Goal: Answer question/provide support

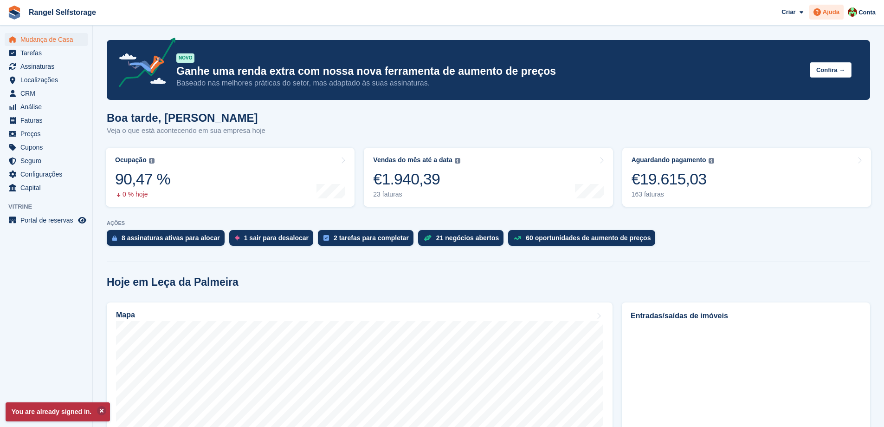
click at [832, 12] on span "Ajuda" at bounding box center [831, 11] width 17 height 9
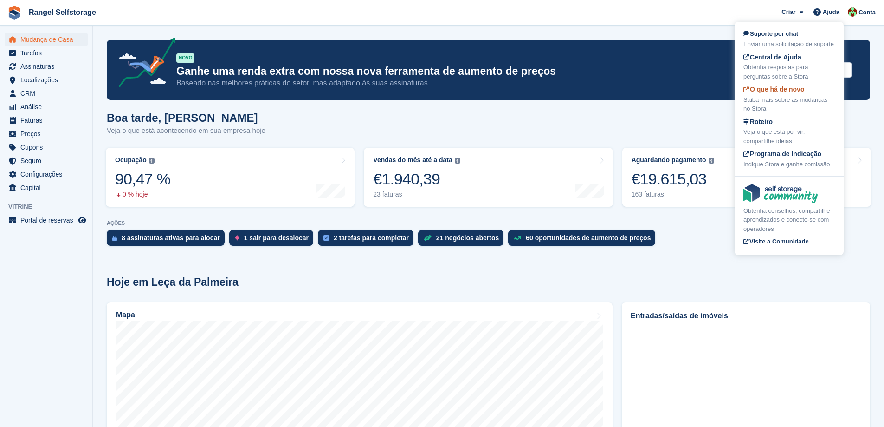
click at [774, 100] on div "Saiba mais sobre as mudanças no Stora" at bounding box center [789, 104] width 91 height 18
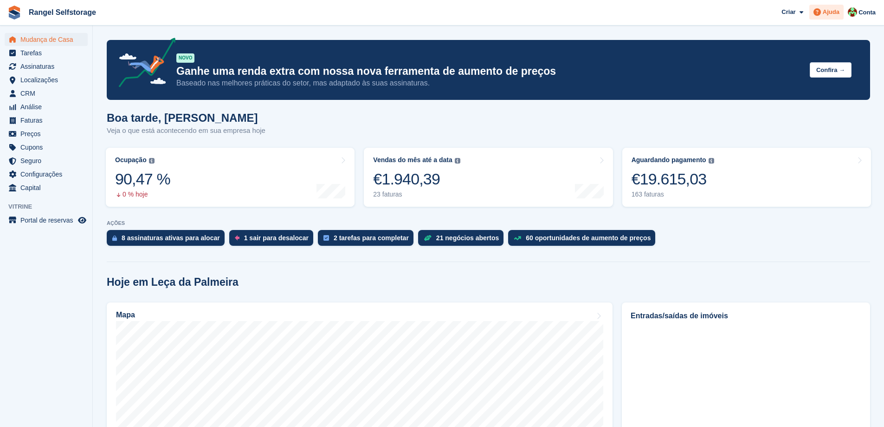
click at [819, 11] on icon at bounding box center [817, 11] width 7 height 7
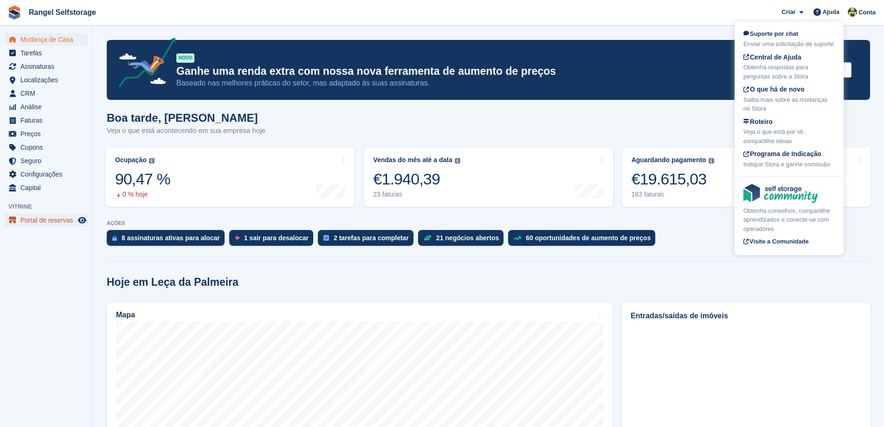
click at [31, 224] on span "Portal de reservas" at bounding box center [48, 220] width 56 height 13
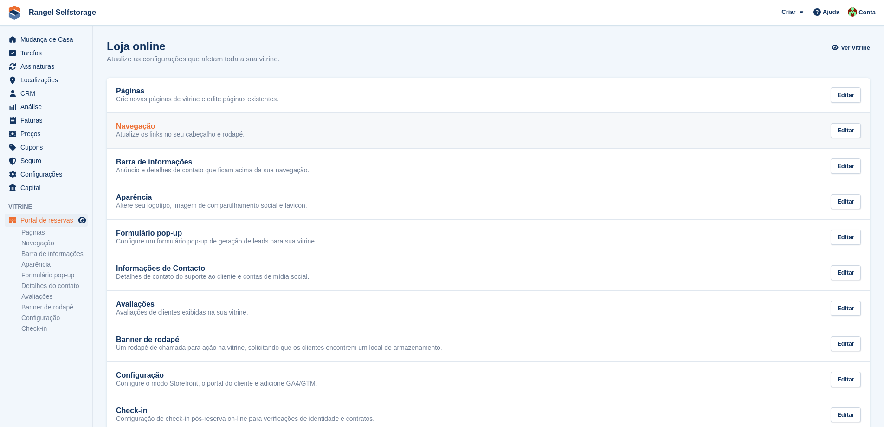
click at [193, 128] on div "Navegação" at bounding box center [180, 126] width 129 height 8
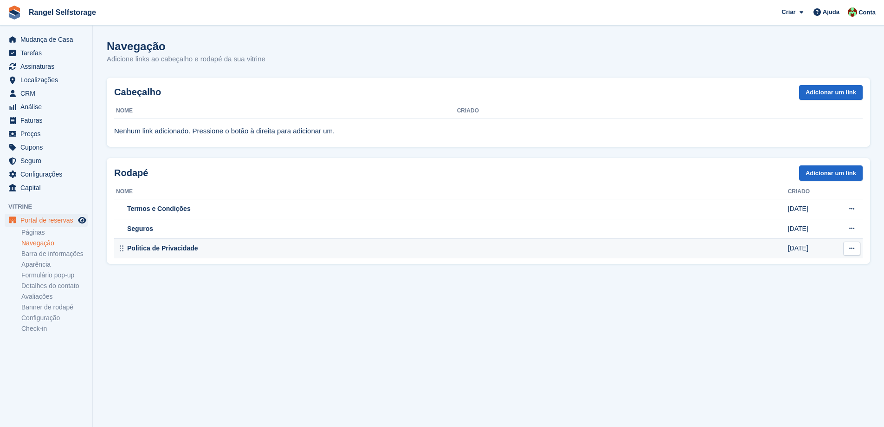
click at [197, 251] on div "Politica de Privacidade" at bounding box center [452, 248] width 672 height 10
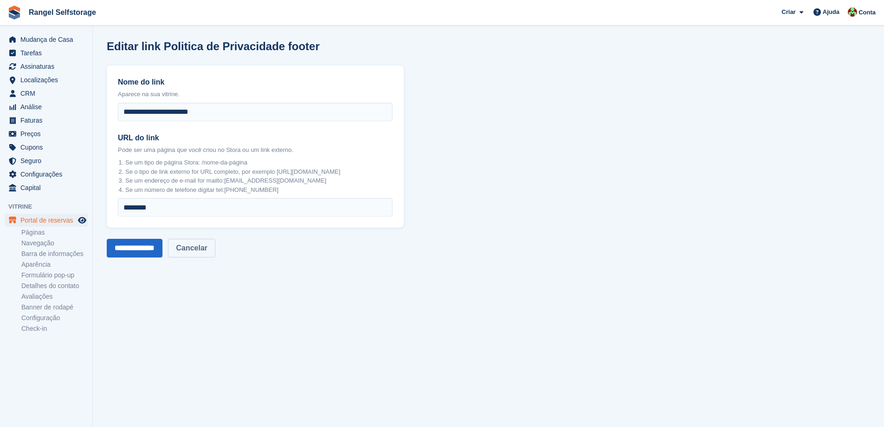
click at [206, 248] on link "Cancelar" at bounding box center [191, 248] width 47 height 19
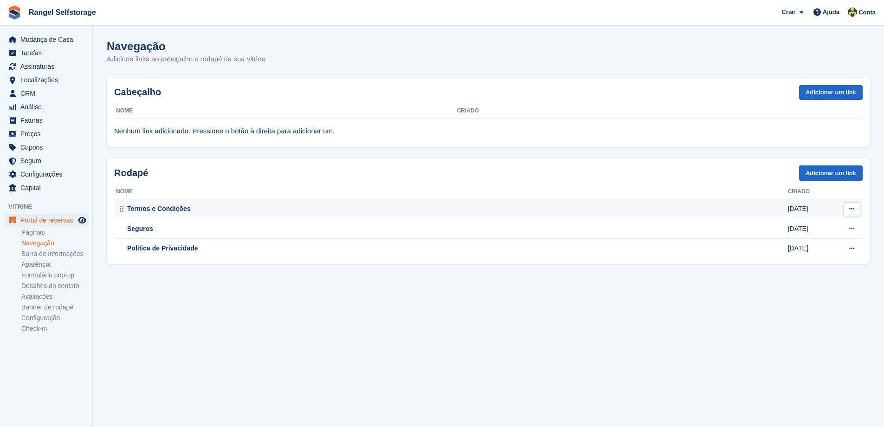
click at [199, 204] on div "Termos e Condições" at bounding box center [452, 209] width 672 height 10
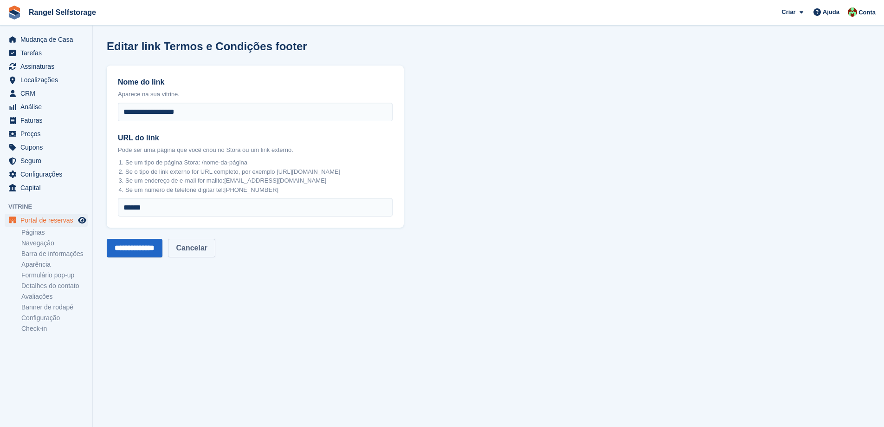
click at [199, 254] on link "Cancelar" at bounding box center [191, 248] width 47 height 19
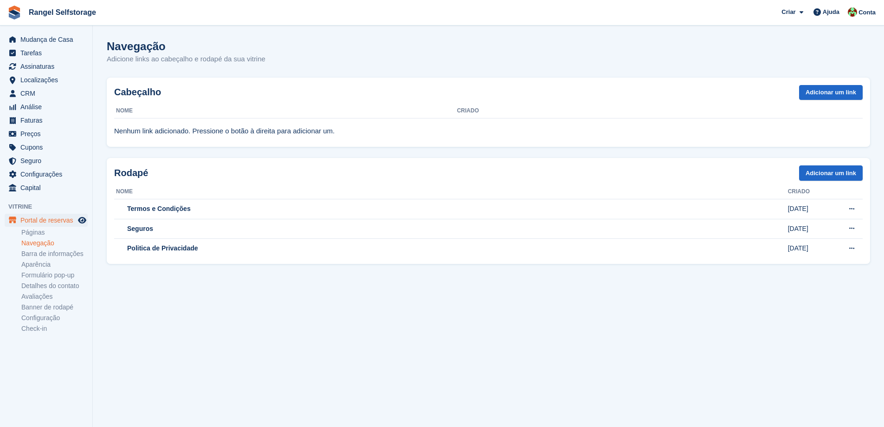
click at [44, 243] on link "Navegação" at bounding box center [54, 243] width 66 height 9
click at [40, 229] on link "Páginas" at bounding box center [54, 232] width 66 height 9
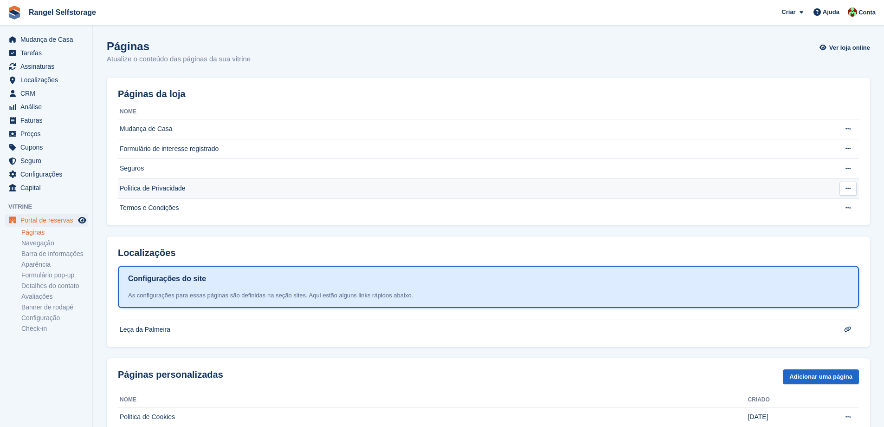
click at [168, 187] on td "Politica de Privacidade" at bounding box center [470, 188] width 704 height 20
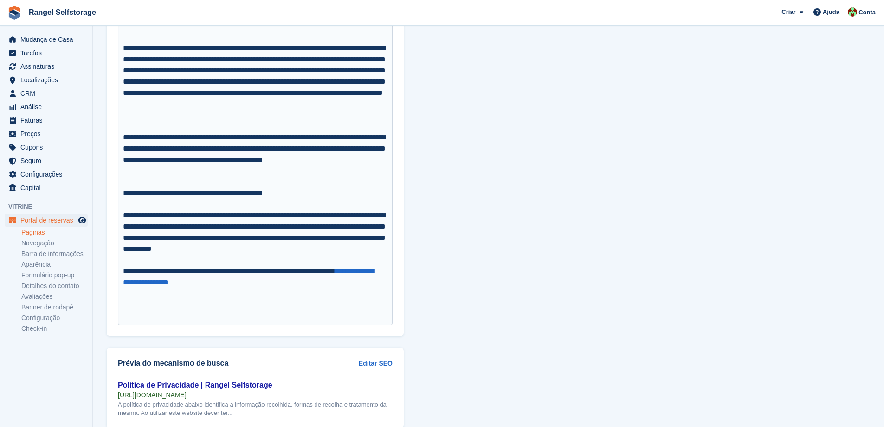
scroll to position [3297, 0]
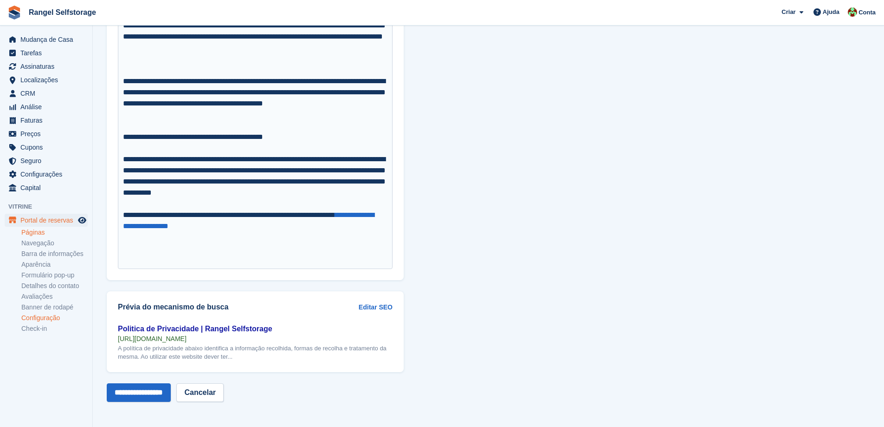
click at [55, 318] on link "Configuração" at bounding box center [54, 317] width 66 height 9
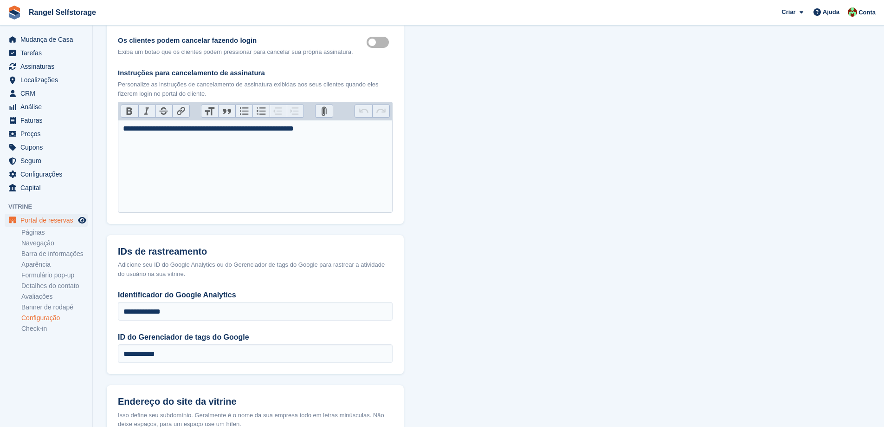
scroll to position [232, 0]
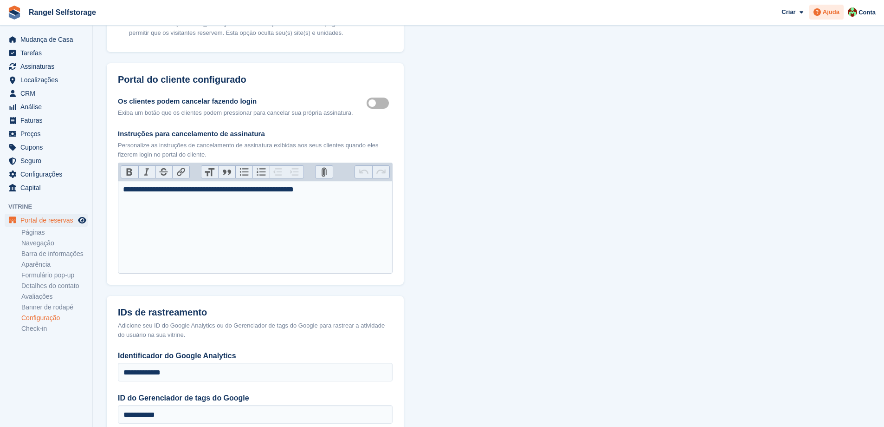
click at [827, 13] on span "Ajuda" at bounding box center [831, 11] width 17 height 9
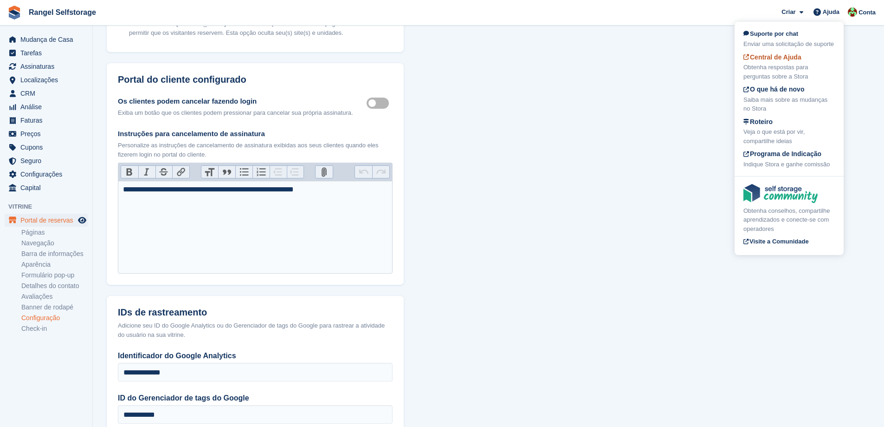
click at [760, 66] on div "Obtenha respostas para perguntas sobre a Stora" at bounding box center [789, 72] width 91 height 18
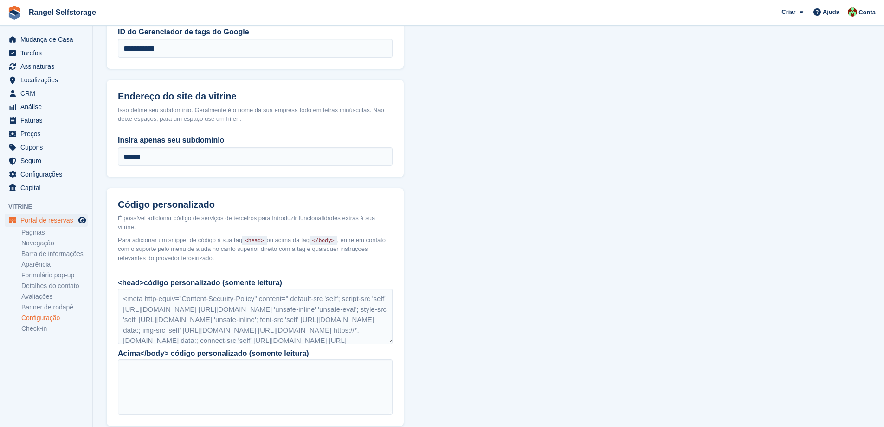
scroll to position [604, 0]
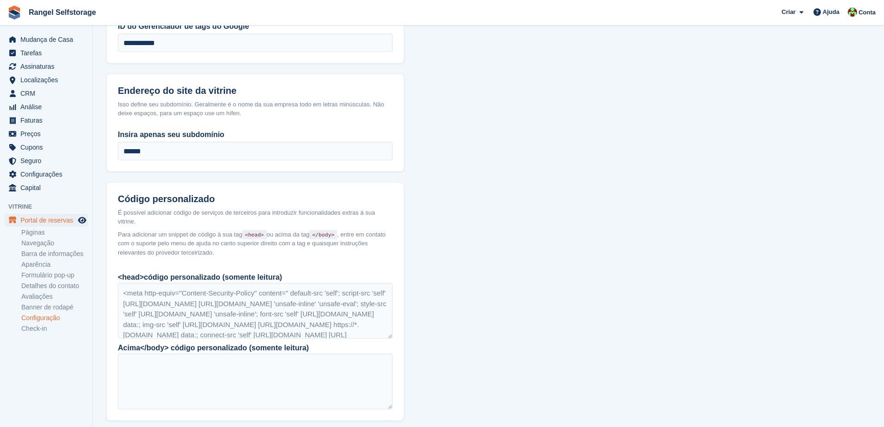
click at [210, 211] on div "É possível adicionar código de serviços de terceiros para introduzir funcionali…" at bounding box center [255, 217] width 275 height 18
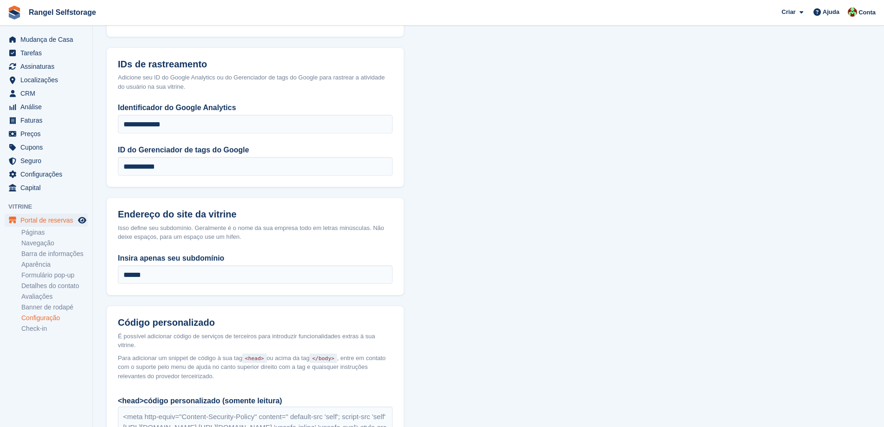
scroll to position [464, 0]
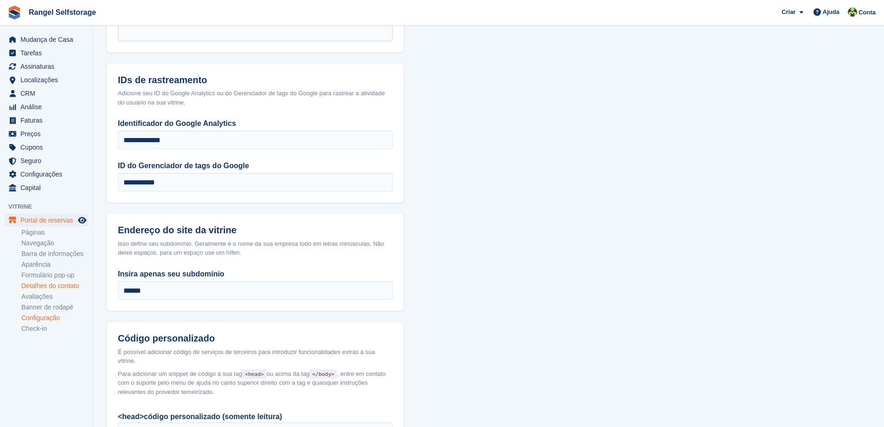
click at [43, 286] on link "Detalhes do contato" at bounding box center [54, 285] width 66 height 9
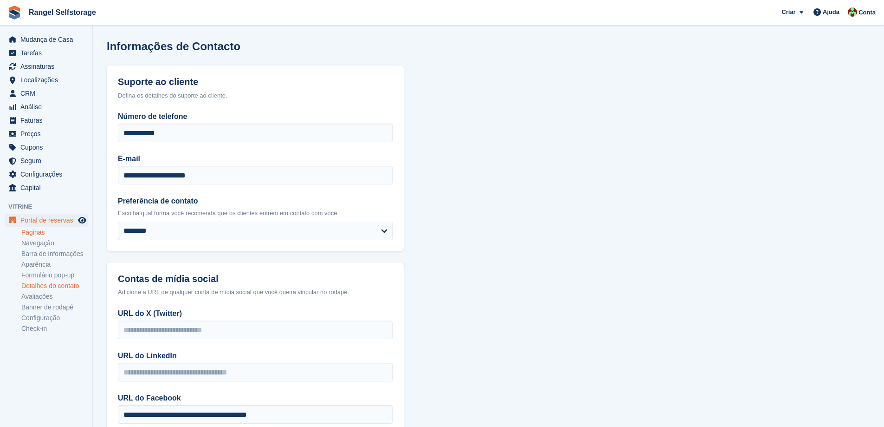
click at [29, 233] on link "Páginas" at bounding box center [54, 232] width 66 height 9
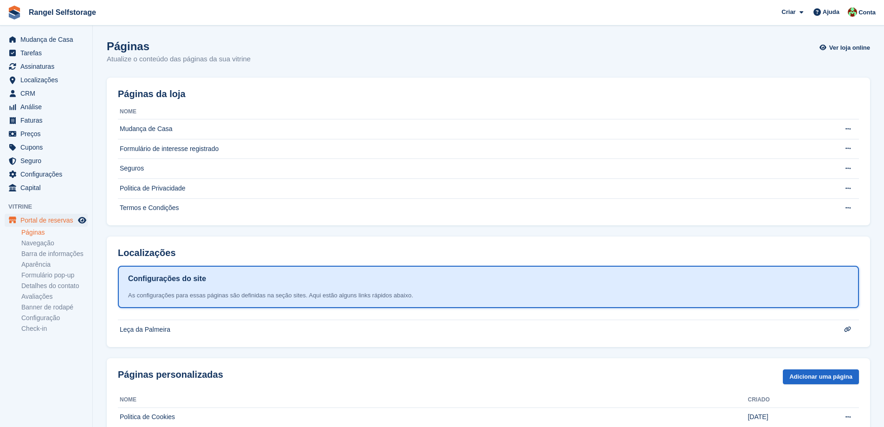
click at [729, 279] on div "Configurações do site" at bounding box center [488, 279] width 721 height 12
click at [220, 278] on div "Configurações do site" at bounding box center [488, 279] width 721 height 12
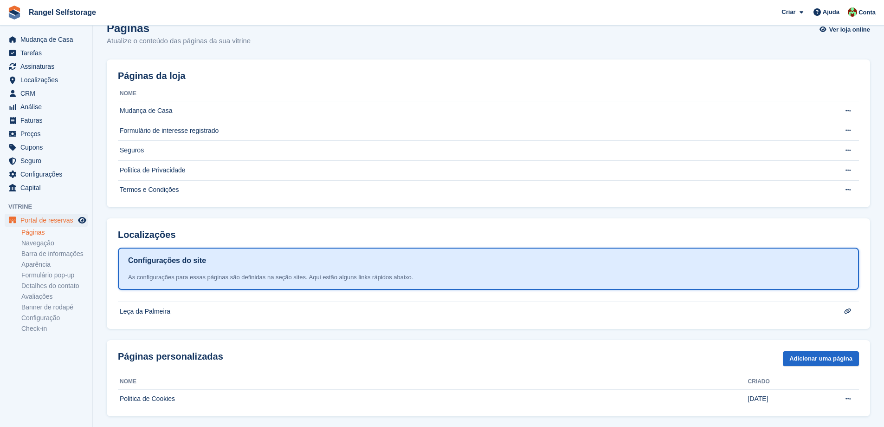
scroll to position [27, 0]
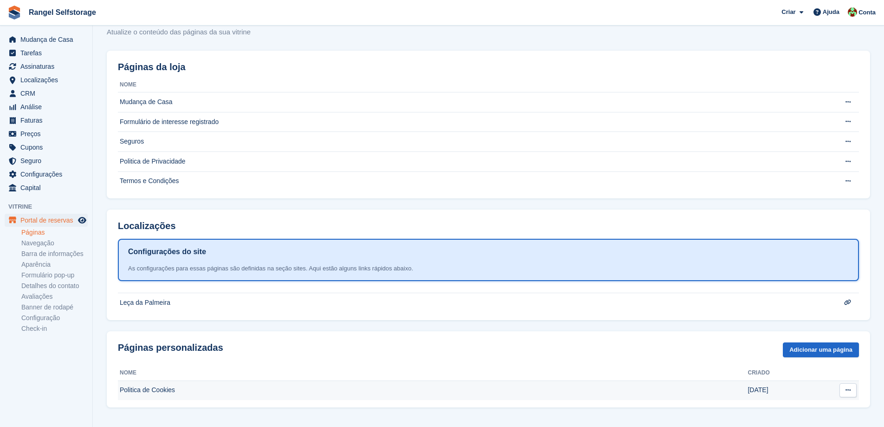
click at [154, 391] on td "Politica de Cookies" at bounding box center [433, 390] width 630 height 20
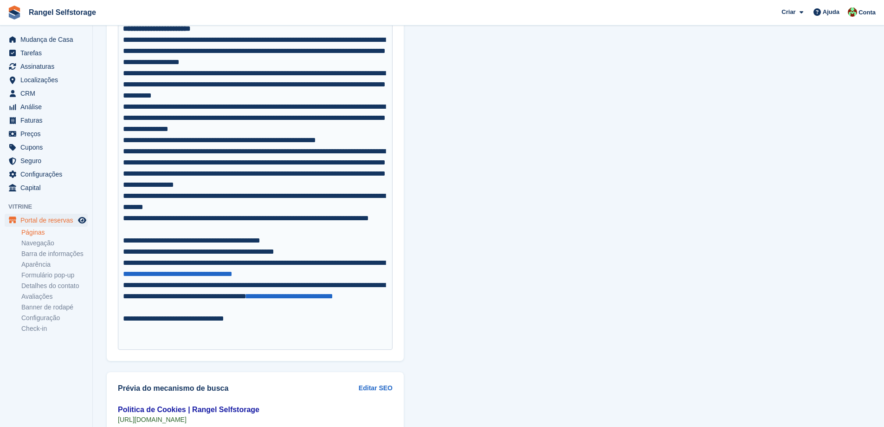
scroll to position [557, 0]
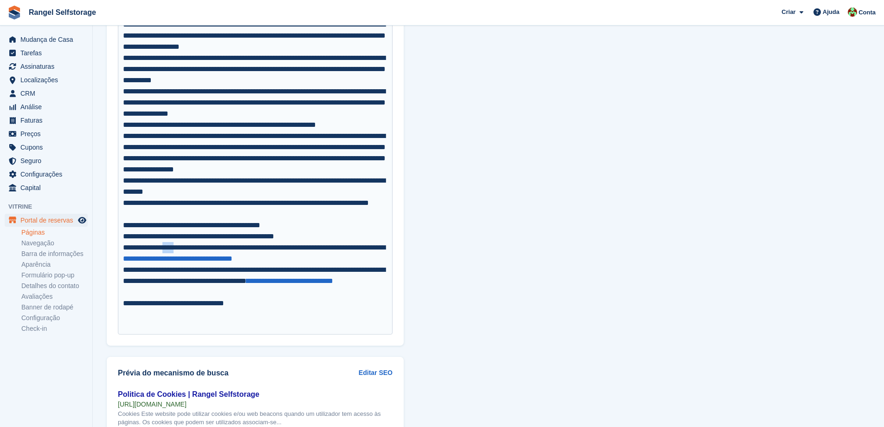
drag, startPoint x: 169, startPoint y: 250, endPoint x: 185, endPoint y: 248, distance: 15.5
click at [185, 248] on div "**********" at bounding box center [255, 253] width 265 height 22
drag, startPoint x: 175, startPoint y: 272, endPoint x: 367, endPoint y: 274, distance: 192.2
click at [367, 274] on div "**********" at bounding box center [255, 280] width 265 height 33
drag, startPoint x: 176, startPoint y: 283, endPoint x: 306, endPoint y: 283, distance: 130.5
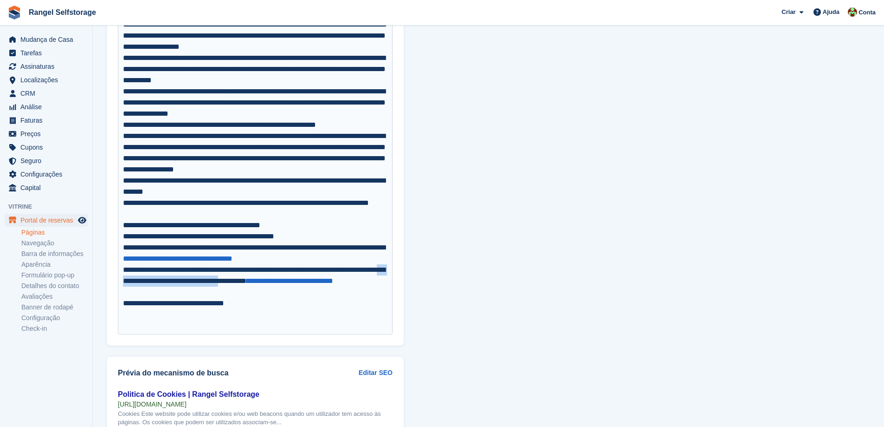
click at [306, 283] on div "**********" at bounding box center [255, 280] width 265 height 33
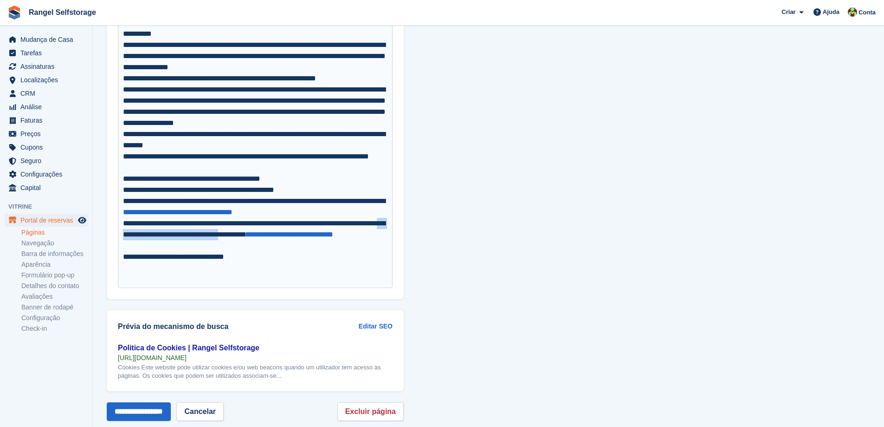
scroll to position [623, 0]
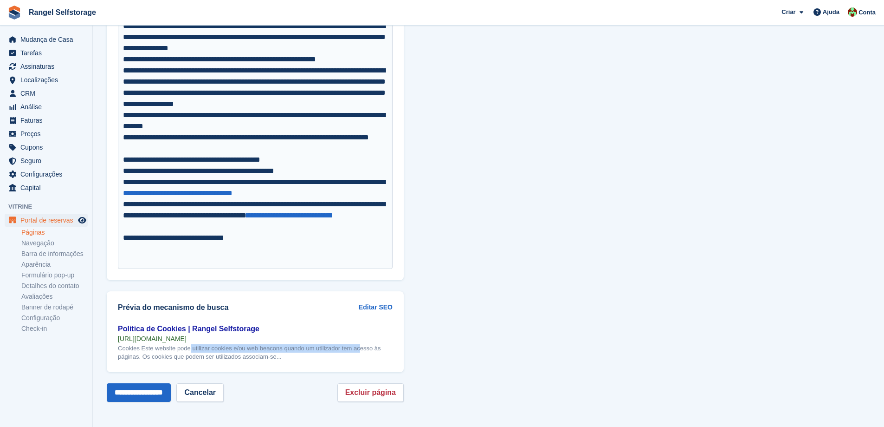
drag, startPoint x: 159, startPoint y: 350, endPoint x: 328, endPoint y: 348, distance: 169.5
click at [328, 348] on div "Cookies Este website pode utilizar cookies e/ou web beacons quando um utilizado…" at bounding box center [255, 352] width 275 height 17
drag, startPoint x: 180, startPoint y: 357, endPoint x: 274, endPoint y: 357, distance: 93.8
click at [274, 357] on div "Cookies Este website pode utilizar cookies e/ou web beacons quando um utilizado…" at bounding box center [255, 352] width 275 height 17
click at [286, 357] on div "Cookies Este website pode utilizar cookies e/ou web beacons quando um utilizado…" at bounding box center [255, 352] width 275 height 17
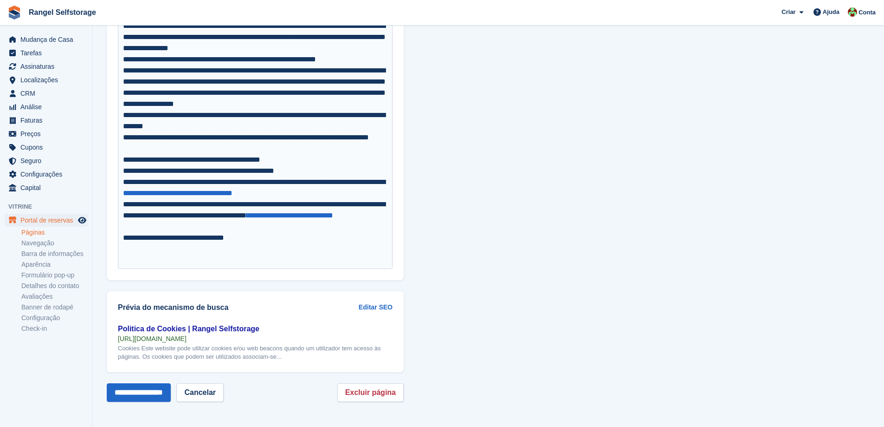
click at [197, 326] on div "Politica de Cookies | Rangel Selfstorage" at bounding box center [255, 328] width 275 height 11
click at [175, 340] on div "https://selfstorage.rangel.com/cookies" at bounding box center [255, 338] width 275 height 8
click at [174, 332] on div "Politica de Cookies | Rangel Selfstorage" at bounding box center [255, 328] width 275 height 11
click at [377, 305] on link "Editar SEO" at bounding box center [376, 307] width 34 height 10
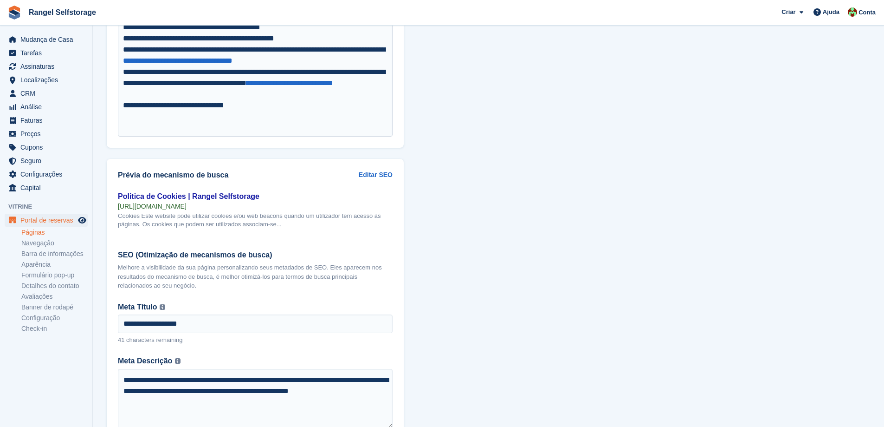
scroll to position [739, 0]
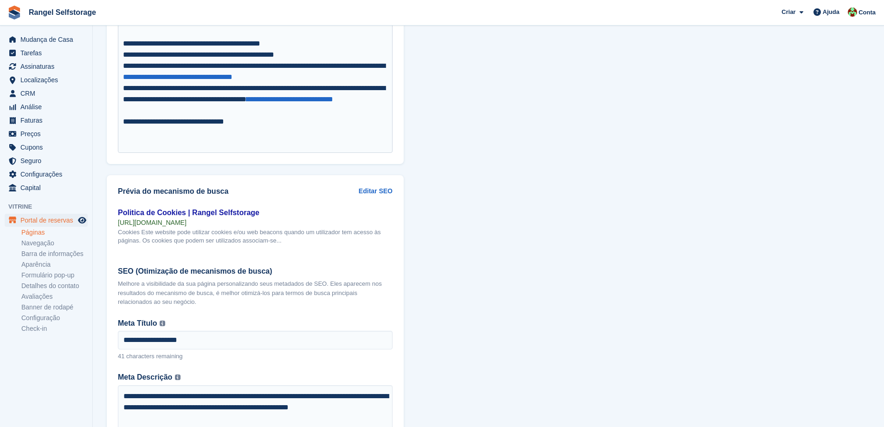
click at [176, 224] on div "https://selfstorage.rangel.com/cookies" at bounding box center [255, 222] width 275 height 8
drag, startPoint x: 152, startPoint y: 233, endPoint x: 302, endPoint y: 229, distance: 149.5
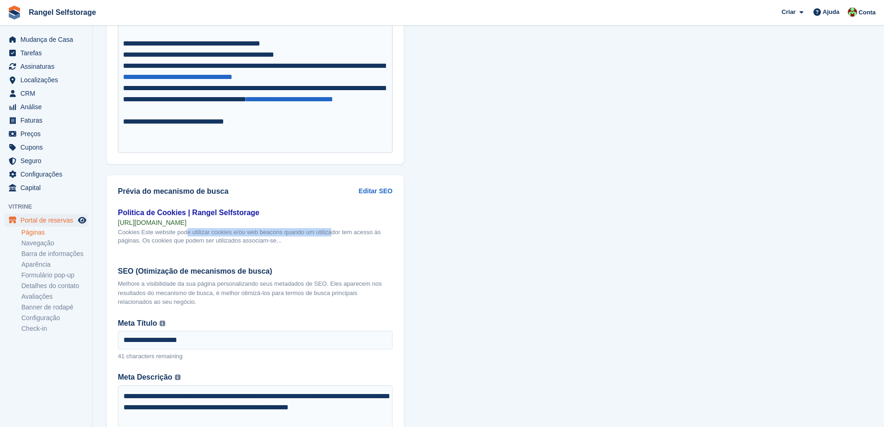
click at [302, 229] on div "Cookies Este website pode utilizar cookies e/ou web beacons quando um utilizado…" at bounding box center [255, 236] width 275 height 17
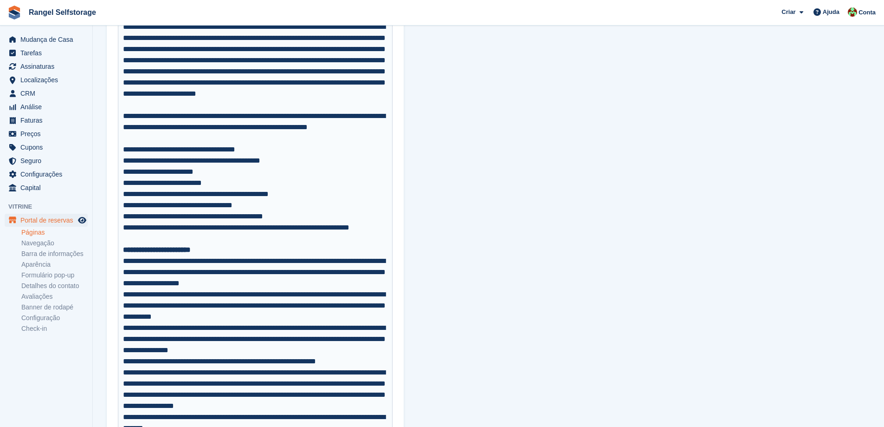
scroll to position [42, 0]
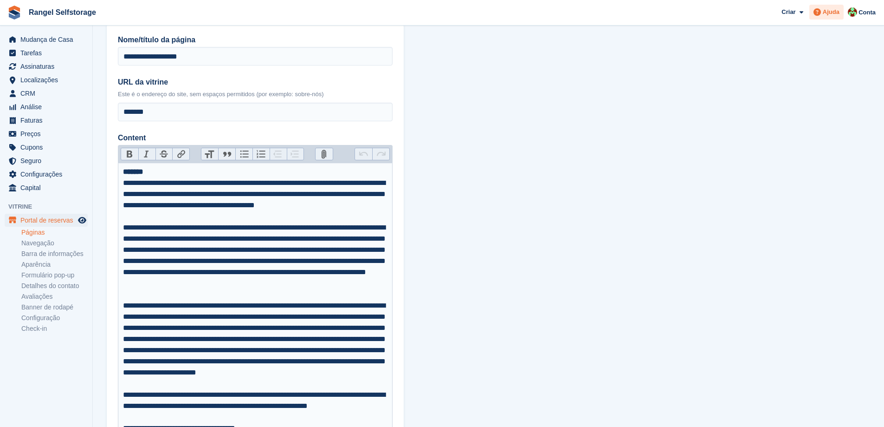
click at [835, 11] on span "Ajuda" at bounding box center [831, 11] width 17 height 9
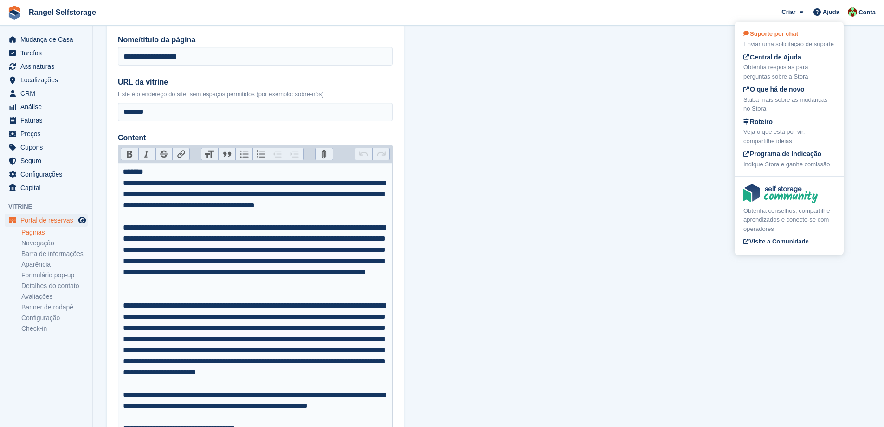
click at [777, 39] on div "Suporte por chat Enviar uma solicitação de suporte" at bounding box center [789, 39] width 91 height 20
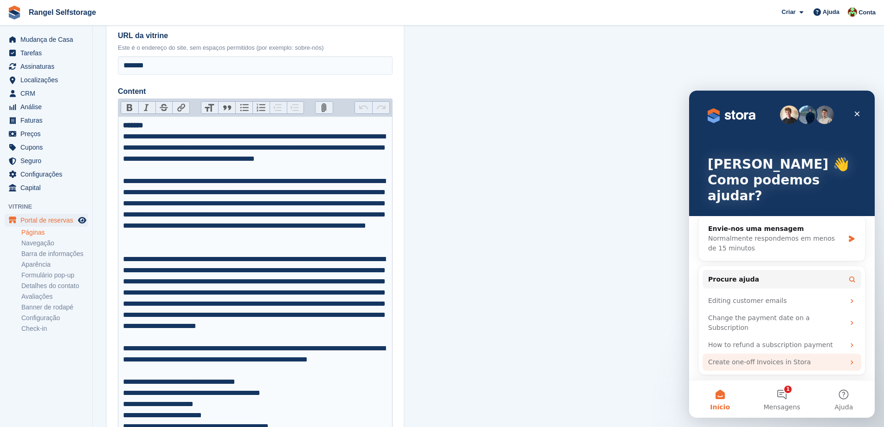
scroll to position [0, 0]
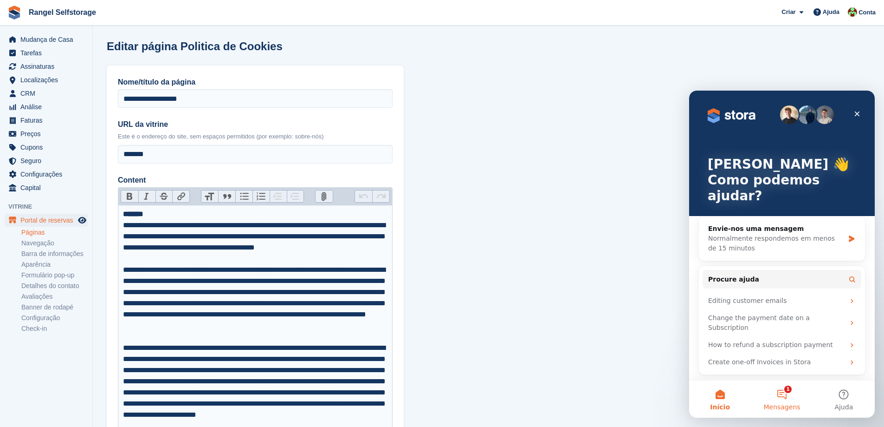
click at [785, 398] on button "1 Mensagens" at bounding box center [782, 398] width 62 height 37
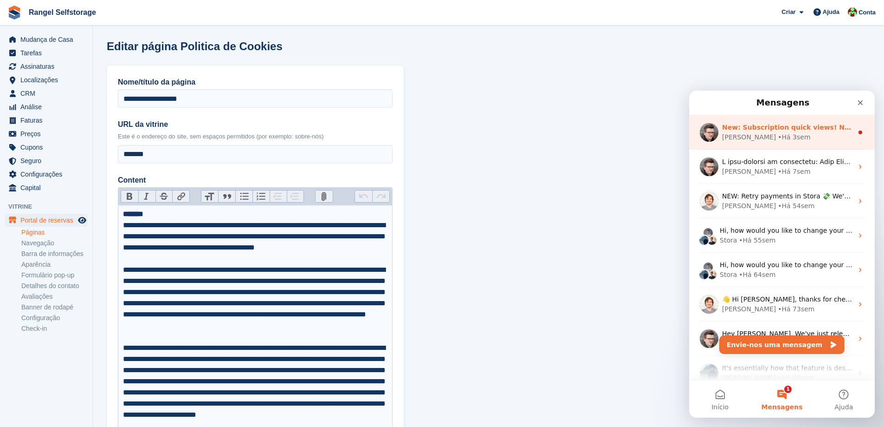
click at [793, 134] on div "Steven • Há 3sem" at bounding box center [787, 137] width 131 height 10
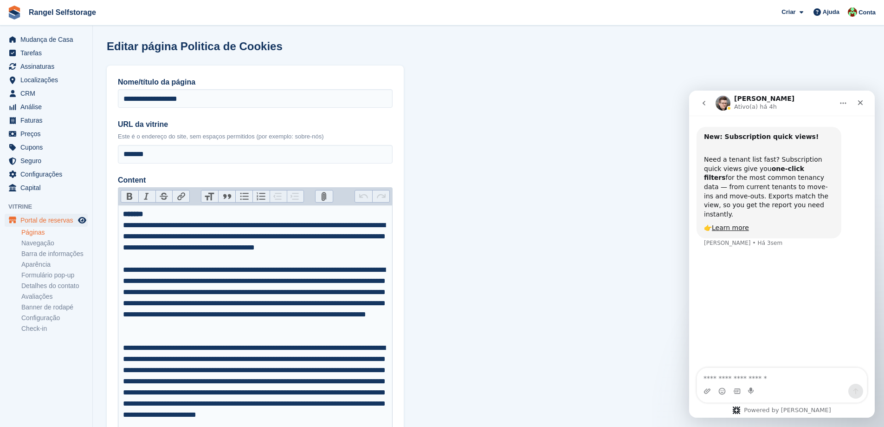
click at [705, 103] on icon "go back" at bounding box center [704, 102] width 7 height 7
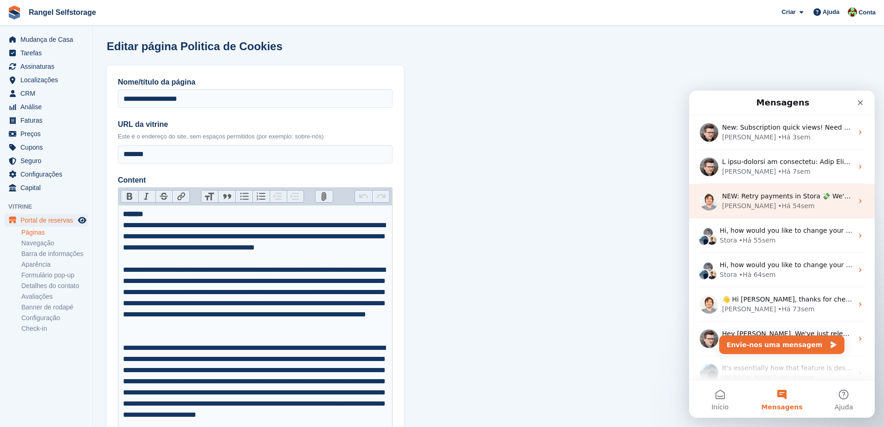
scroll to position [46, 0]
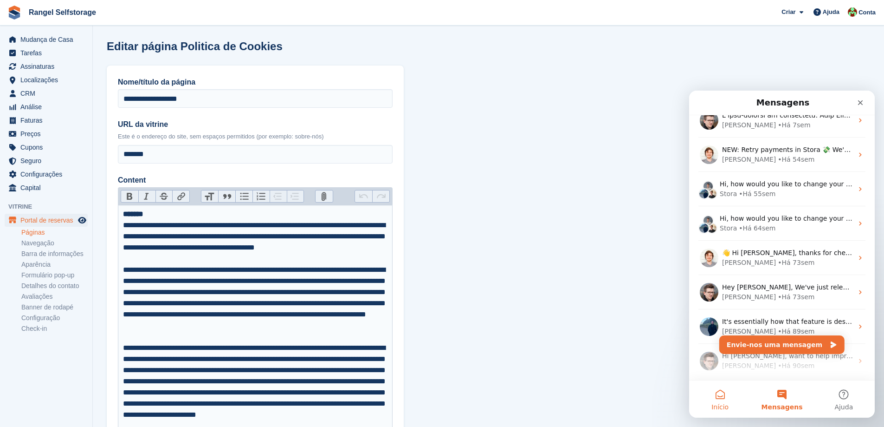
click at [718, 397] on button "Início" at bounding box center [720, 398] width 62 height 37
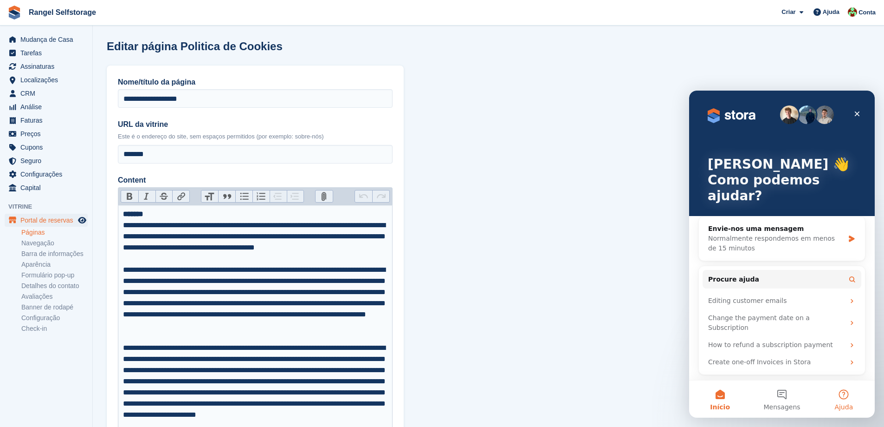
click at [848, 395] on button "Ajuda" at bounding box center [844, 398] width 62 height 37
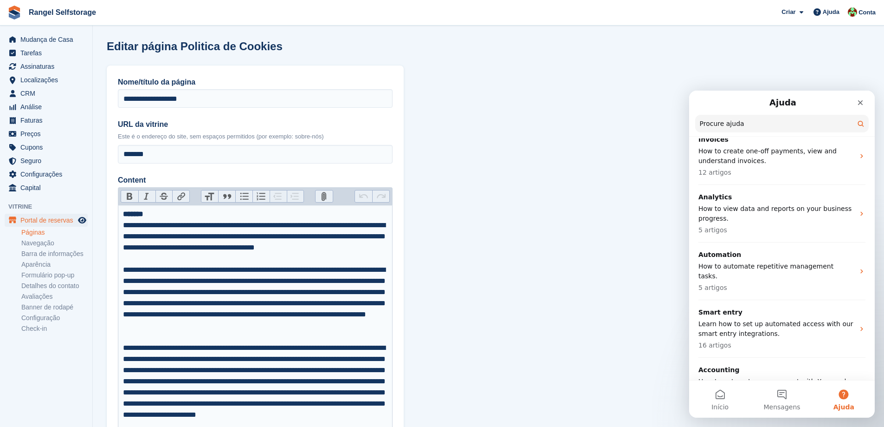
scroll to position [761, 0]
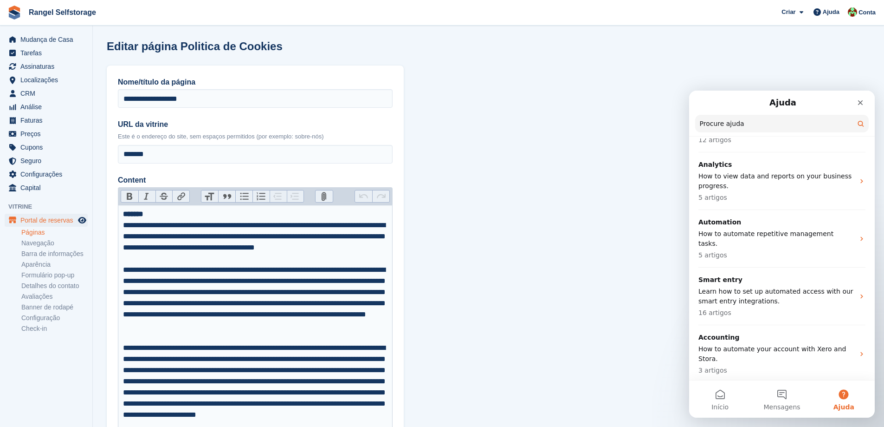
click at [777, 390] on p "Frequently asked questions" at bounding box center [777, 395] width 156 height 10
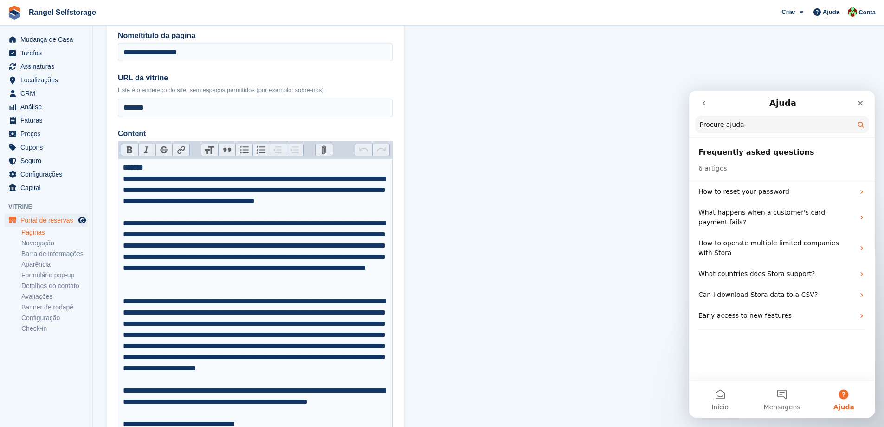
scroll to position [0, 0]
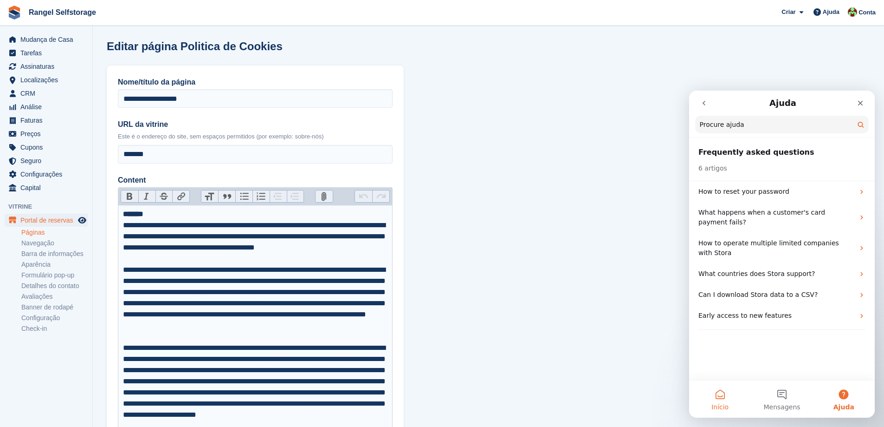
click at [717, 399] on button "Início" at bounding box center [720, 398] width 62 height 37
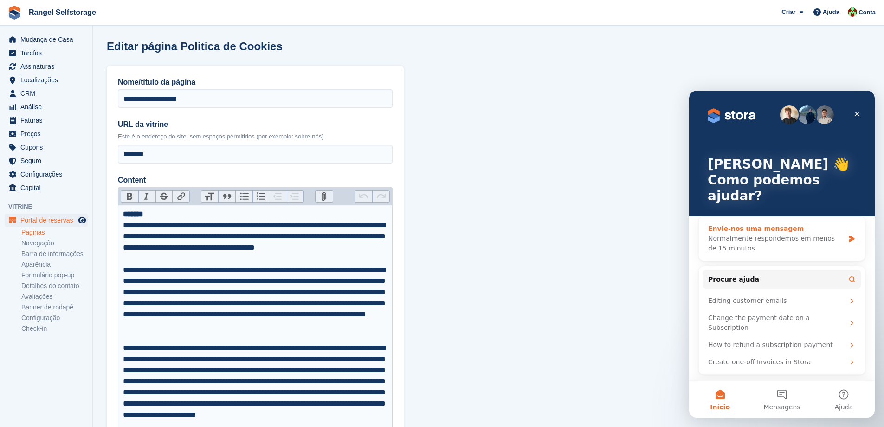
click at [810, 234] on div "Normalmente respondemos em menos de 15 minutos" at bounding box center [777, 244] width 136 height 20
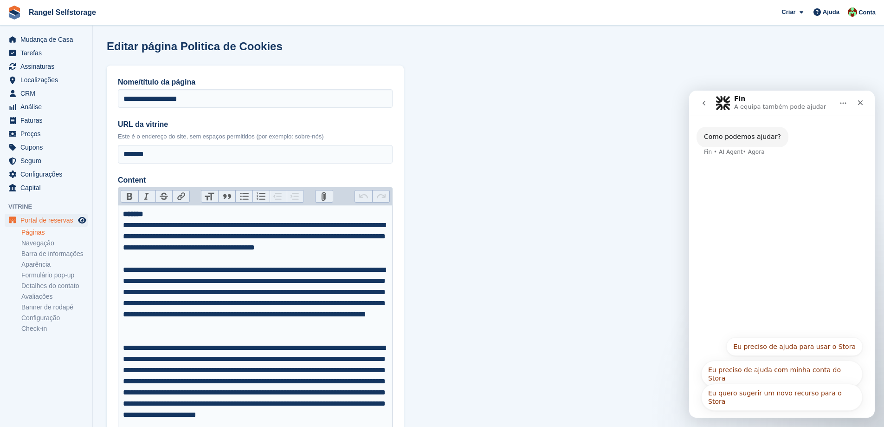
click at [744, 208] on div "Como podemos ajudar? Fin • AI Agent • Agora" at bounding box center [782, 223] width 186 height 215
click at [731, 174] on div "Como podemos ajudar? Fin • AI Agent • Agora" at bounding box center [782, 223] width 186 height 215
click at [758, 246] on div "Como podemos ajudar? Fin • AI Agent • Agora" at bounding box center [782, 223] width 186 height 215
click at [748, 149] on div "Fin • AI Agent • Agora" at bounding box center [734, 152] width 61 height 6
click at [748, 138] on div "Como podemos ajudar?" at bounding box center [742, 136] width 77 height 9
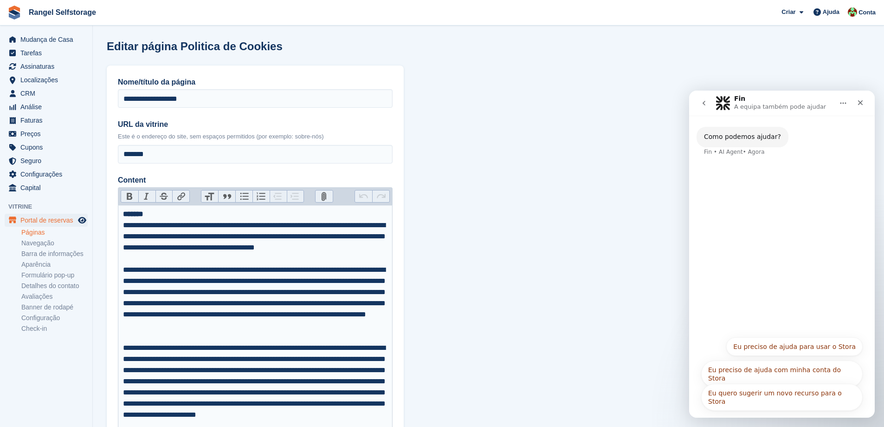
click at [747, 156] on div "Como podemos ajudar? Fin • AI Agent • Agora" at bounding box center [782, 147] width 171 height 41
click at [791, 110] on p "A equipa também pode ajudar" at bounding box center [781, 106] width 92 height 9
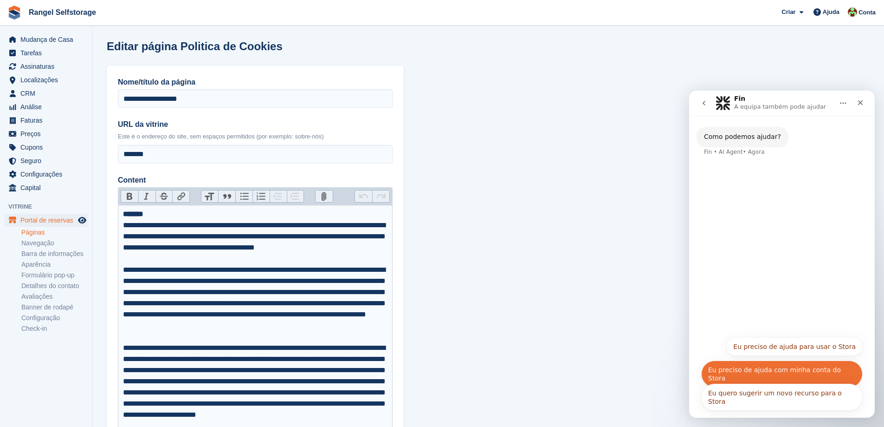
click at [773, 370] on button "Eu preciso de ajuda com minha conta do Stora" at bounding box center [783, 373] width 162 height 27
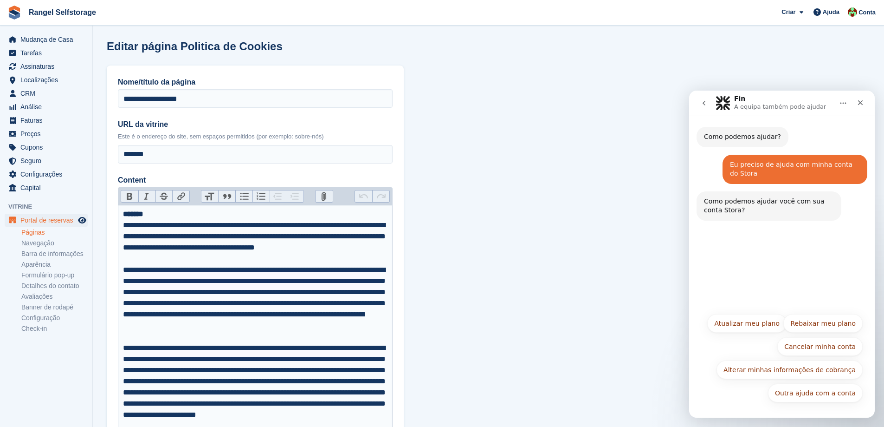
click at [731, 207] on div "Como podemos ajudar você com sua conta Stora?" at bounding box center [769, 206] width 130 height 18
click at [813, 397] on button "Outra ajuda com a conta" at bounding box center [815, 393] width 95 height 19
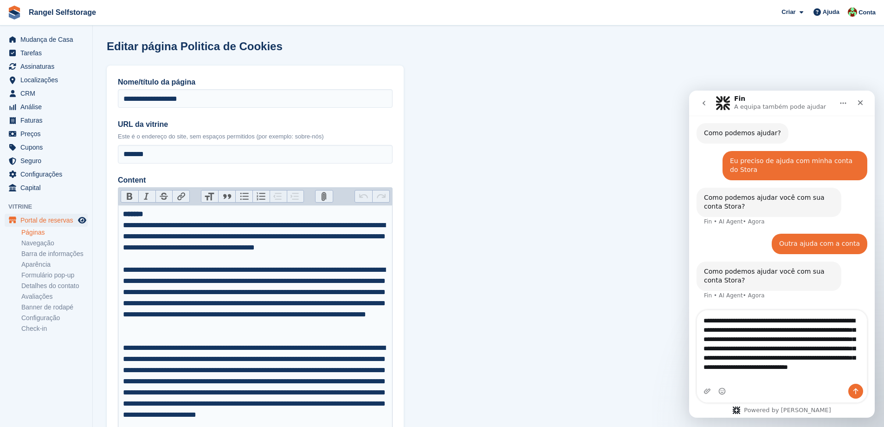
click at [747, 330] on textarea "**********" at bounding box center [782, 346] width 170 height 73
type textarea "**********"
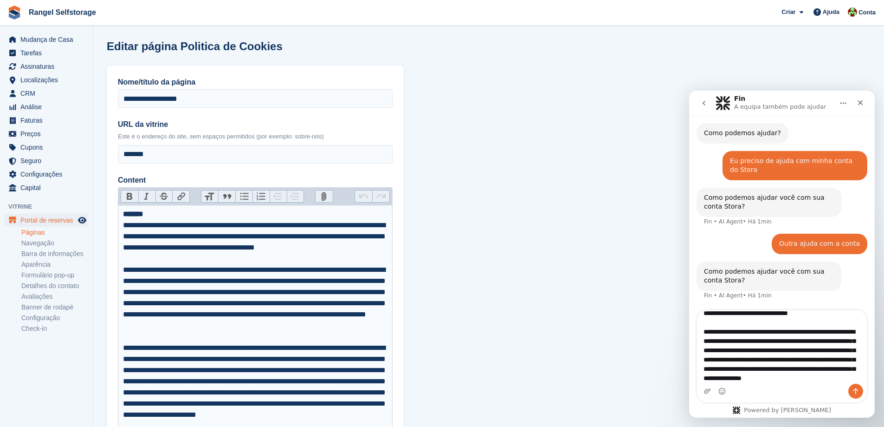
drag, startPoint x: 729, startPoint y: 326, endPoint x: 846, endPoint y: 413, distance: 145.4
click at [846, 413] on div "O site selfstorage.rangel.com encontra-se desde o mês passado, Setembro, fora d…" at bounding box center [782, 364] width 186 height 108
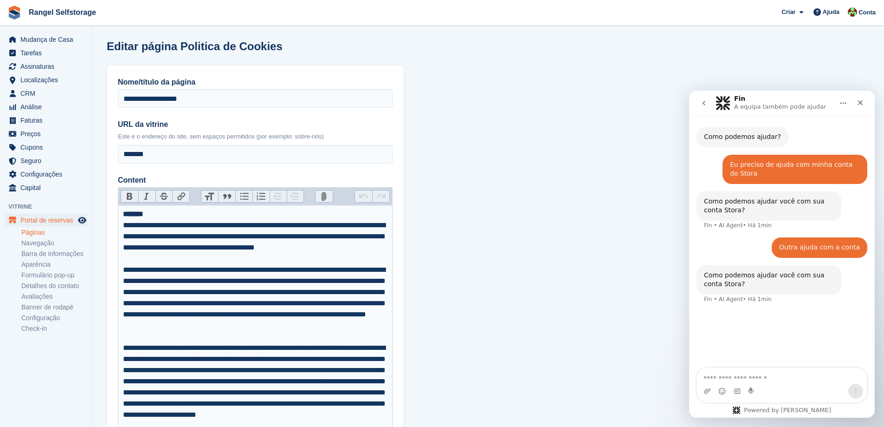
scroll to position [0, 0]
click at [735, 380] on textarea "*******" at bounding box center [782, 376] width 170 height 16
paste textarea "**********"
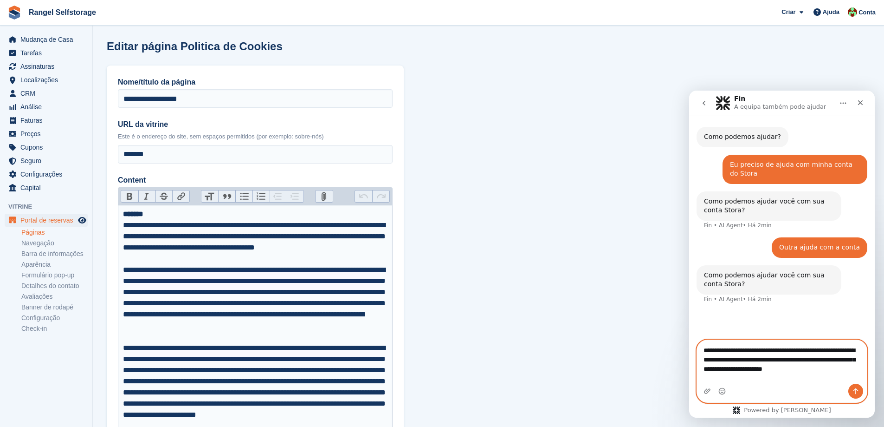
click at [849, 374] on textarea "**********" at bounding box center [782, 357] width 170 height 34
type textarea "**********"
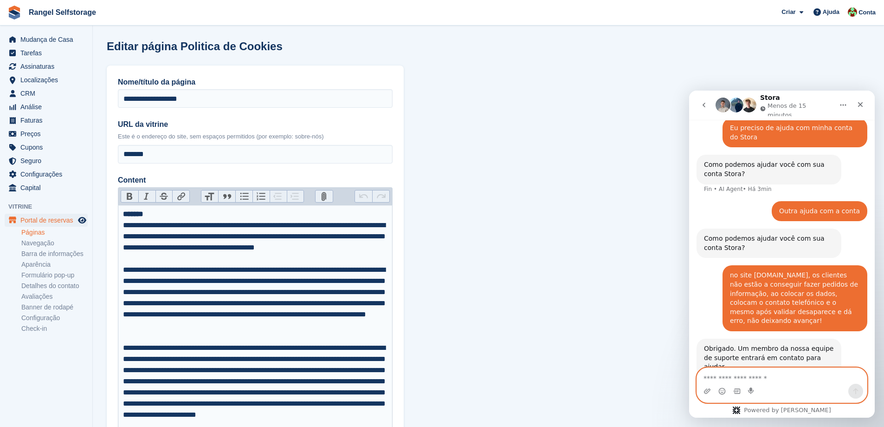
scroll to position [73, 0]
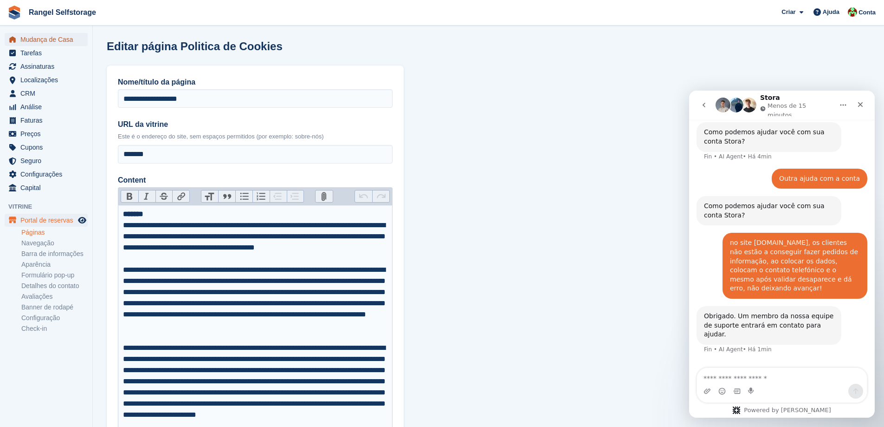
click at [53, 36] on span "Mudança de Casa" at bounding box center [48, 39] width 56 height 13
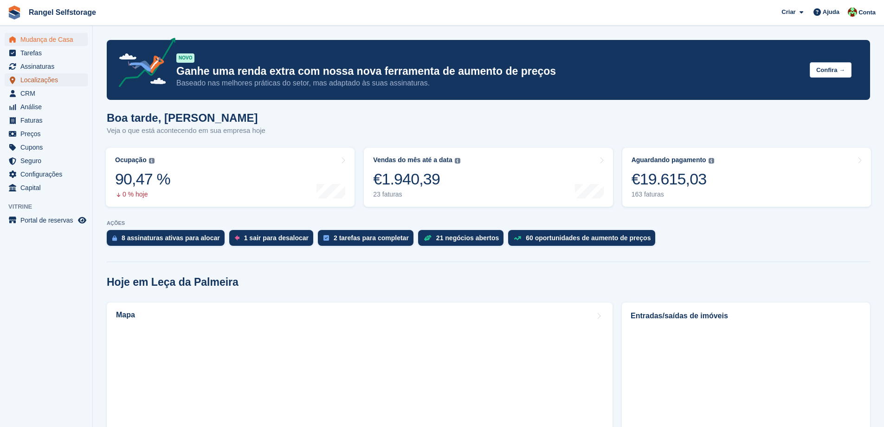
click at [40, 83] on span "Localizações" at bounding box center [48, 79] width 56 height 13
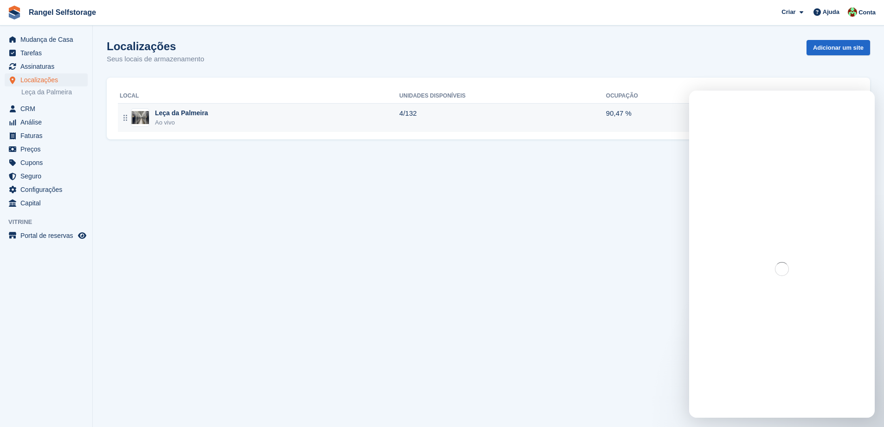
click at [337, 114] on div "Leça da Palmeira Ao vivo" at bounding box center [260, 117] width 280 height 19
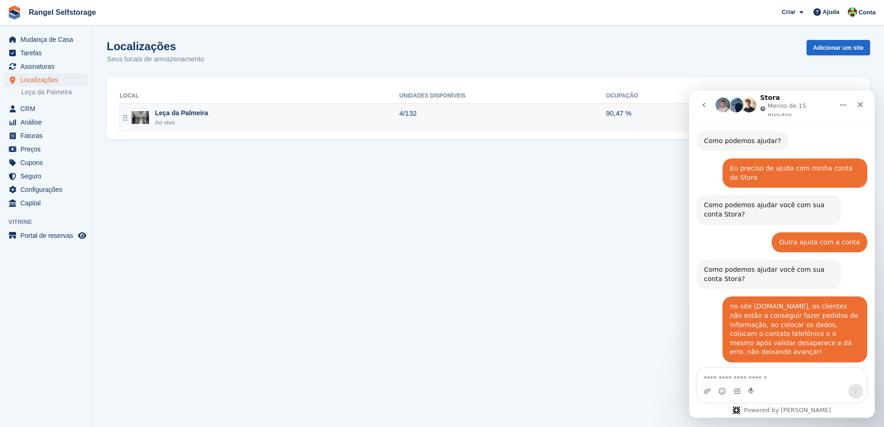
scroll to position [64, 0]
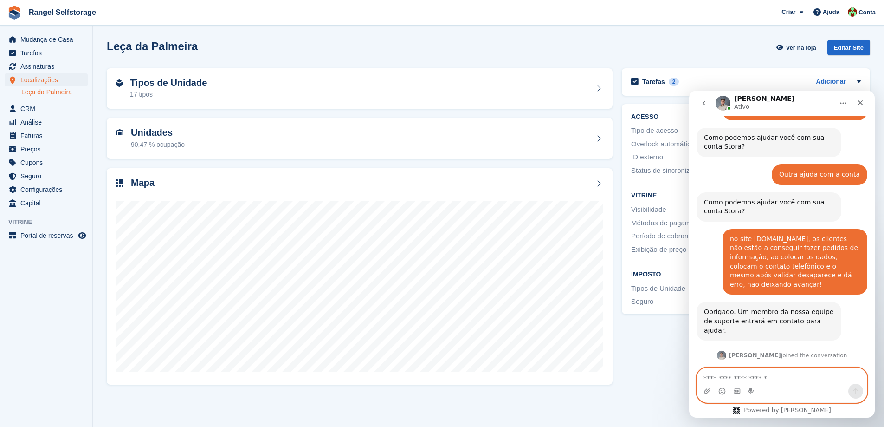
scroll to position [128, 0]
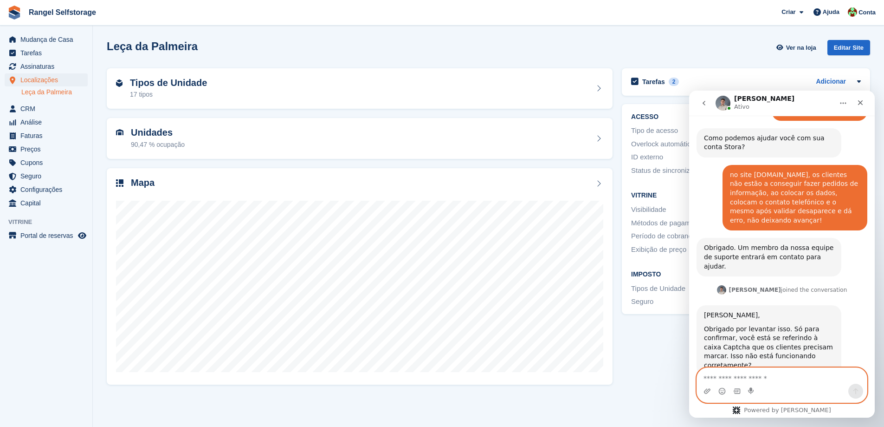
click at [748, 376] on textarea "Envie uma mensagem..." at bounding box center [782, 376] width 170 height 16
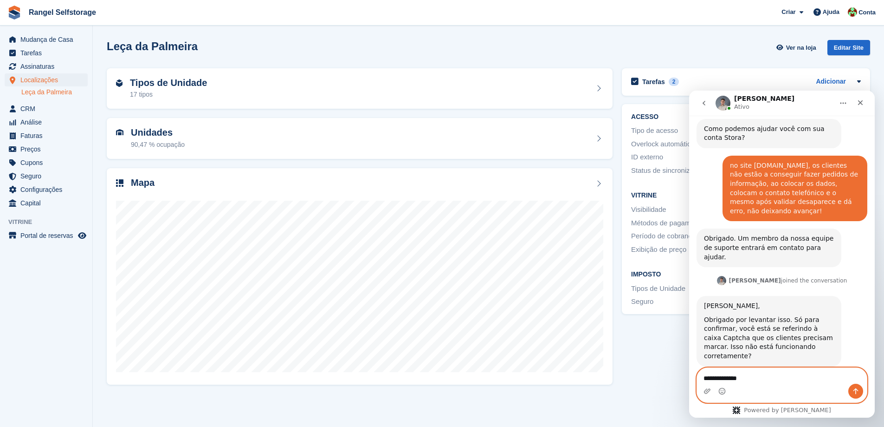
scroll to position [146, 0]
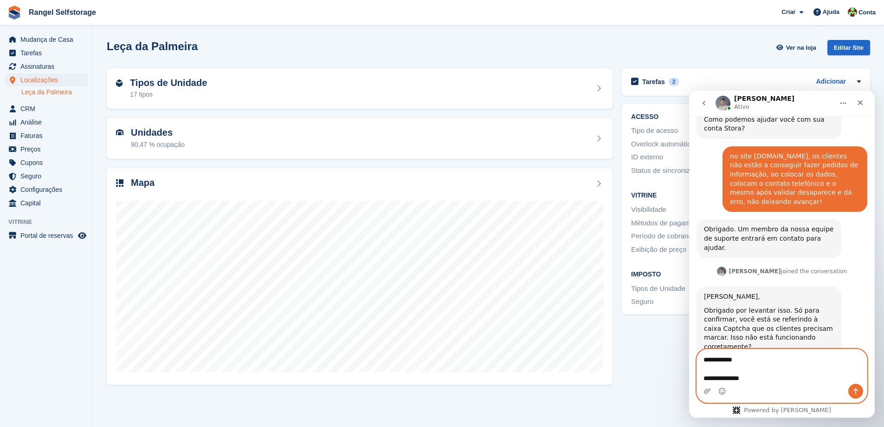
type textarea "**********"
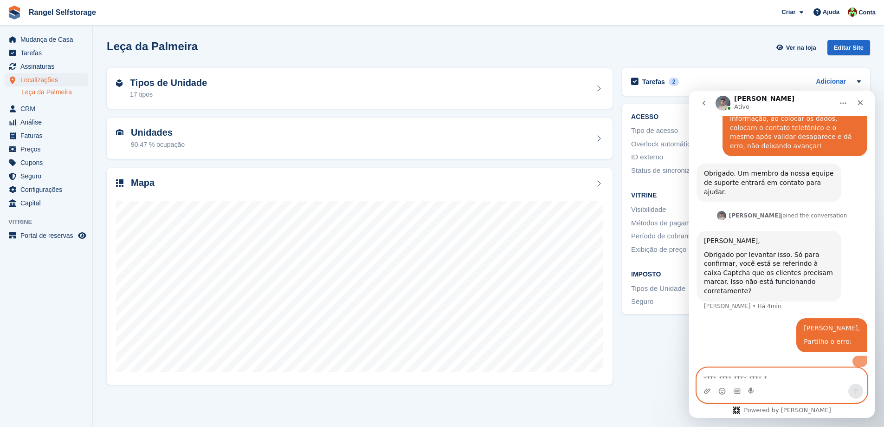
scroll to position [263, 0]
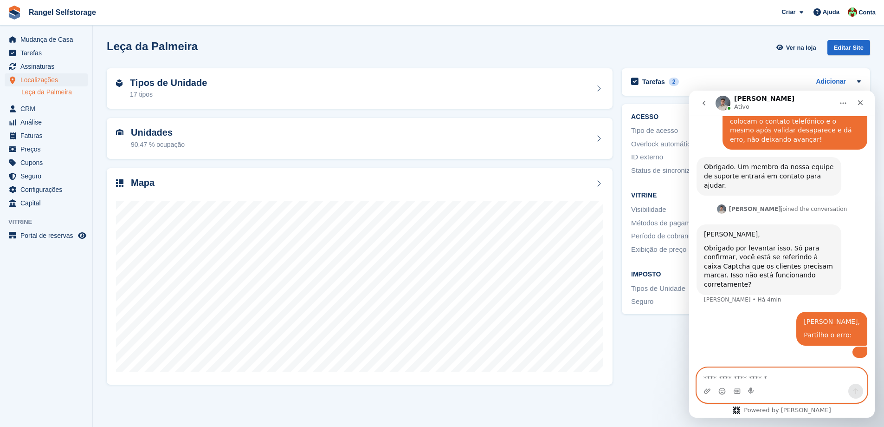
click at [860, 352] on img "user diz…" at bounding box center [860, 352] width 0 height 0
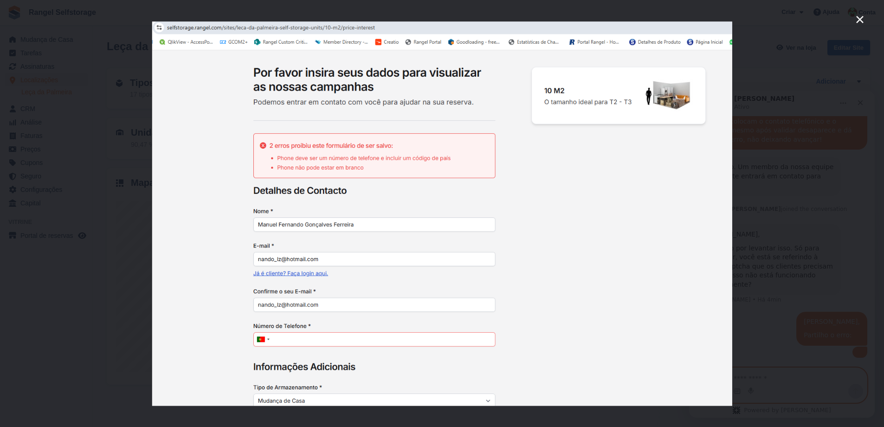
scroll to position [0, 0]
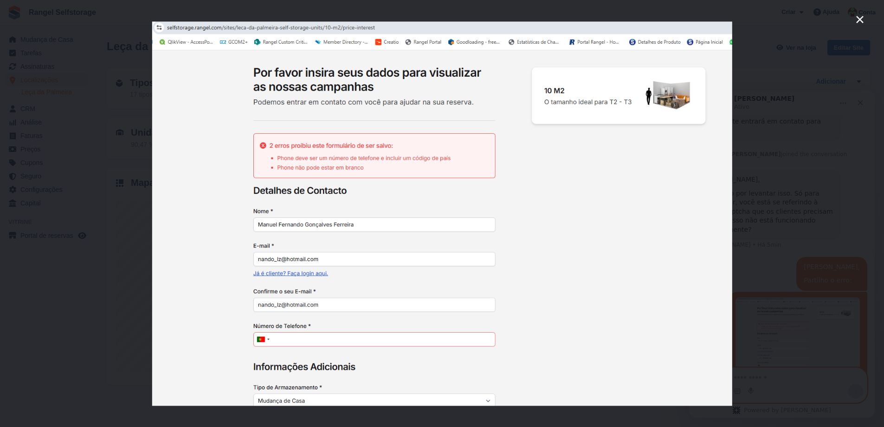
click at [858, 19] on icon "Fechar" at bounding box center [860, 19] width 11 height 11
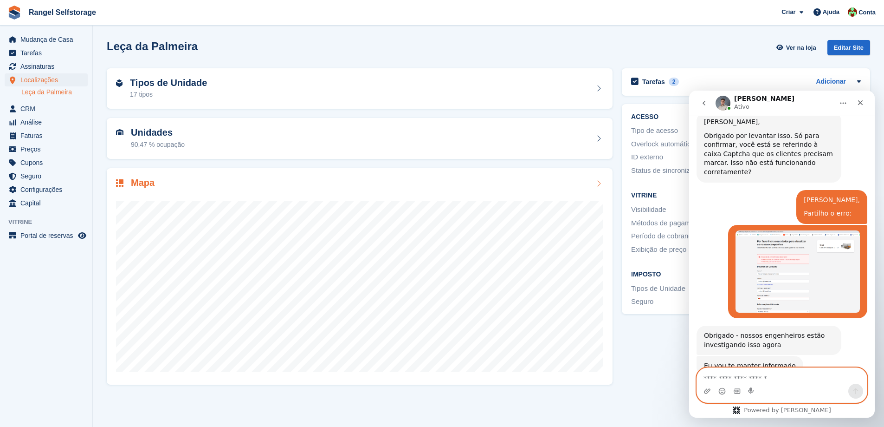
scroll to position [321, 0]
click at [747, 379] on textarea "Envie uma mensagem..." at bounding box center [782, 376] width 170 height 16
type textarea "*********"
